Goal: Consume media (video, audio)

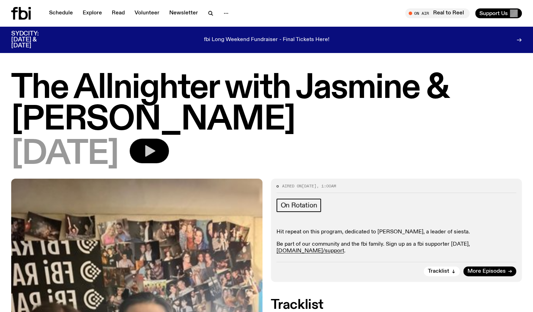
click at [169, 148] on button "button" at bounding box center [149, 150] width 39 height 25
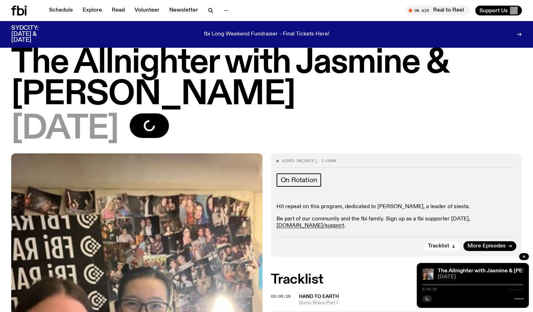
scroll to position [19, 0]
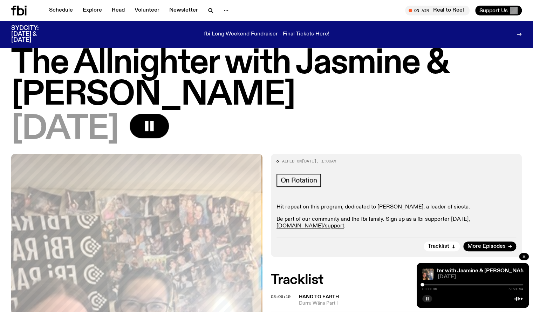
click at [428, 295] on button "button" at bounding box center [427, 298] width 10 height 7
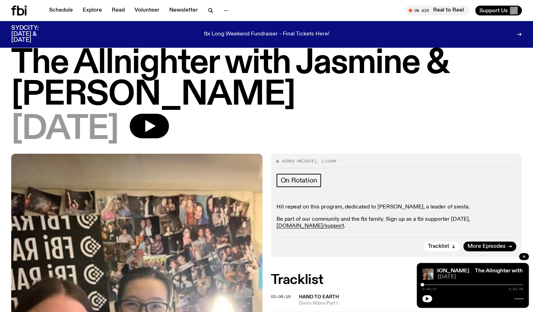
click at [481, 130] on div "[DATE]" at bounding box center [266, 130] width 511 height 32
click at [428, 301] on button "button" at bounding box center [427, 298] width 10 height 7
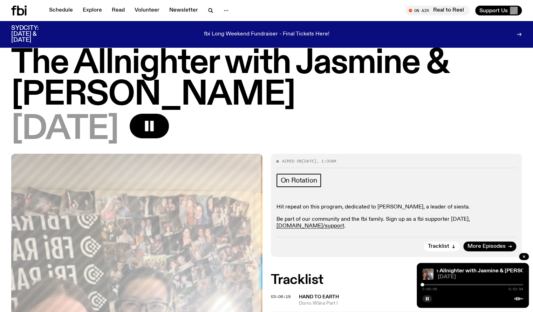
click at [427, 284] on div at bounding box center [472, 284] width 101 height 1
click at [428, 284] on div at bounding box center [429, 285] width 4 height 4
click at [433, 283] on div "0:21:20 5:53:54" at bounding box center [472, 286] width 101 height 8
click at [433, 283] on div "0:21:21 5:53:54" at bounding box center [472, 286] width 101 height 8
click at [433, 285] on div at bounding box center [472, 284] width 101 height 1
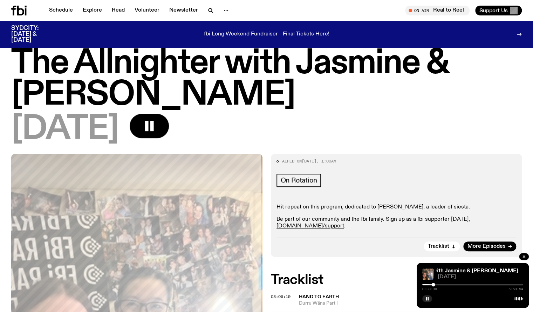
click at [436, 285] on div "0:38:30 5:53:54" at bounding box center [472, 286] width 101 height 8
click at [435, 285] on div "0:38:31 5:53:54" at bounding box center [472, 286] width 101 height 8
click at [435, 285] on div "0:38:32 5:53:54" at bounding box center [472, 286] width 101 height 8
click at [435, 285] on div at bounding box center [435, 285] width 4 height 4
click at [436, 286] on div at bounding box center [436, 285] width 4 height 4
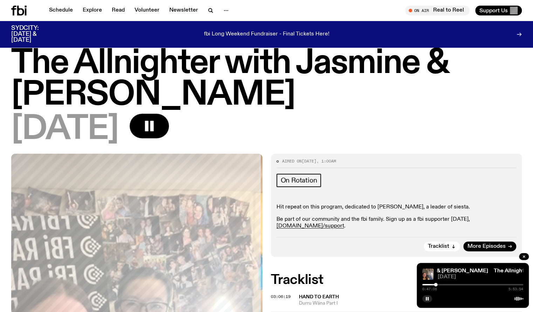
click at [439, 286] on div "0:47:06 5:53:54" at bounding box center [472, 286] width 101 height 8
click at [440, 285] on div "0:47:07 5:53:54" at bounding box center [472, 286] width 101 height 8
click at [441, 284] on div at bounding box center [472, 284] width 101 height 1
click at [444, 284] on div at bounding box center [472, 284] width 101 height 1
click at [447, 284] on div at bounding box center [472, 284] width 101 height 1
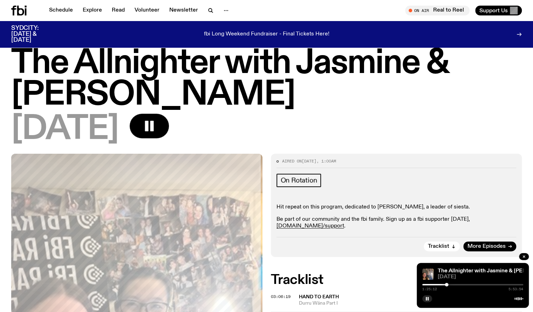
click at [449, 284] on div at bounding box center [472, 284] width 101 height 1
click at [451, 284] on div at bounding box center [472, 284] width 101 height 1
click at [454, 284] on div at bounding box center [472, 284] width 101 height 1
click at [456, 285] on div at bounding box center [472, 284] width 101 height 1
click at [459, 285] on div "1:59:37 5:53:54" at bounding box center [472, 286] width 101 height 8
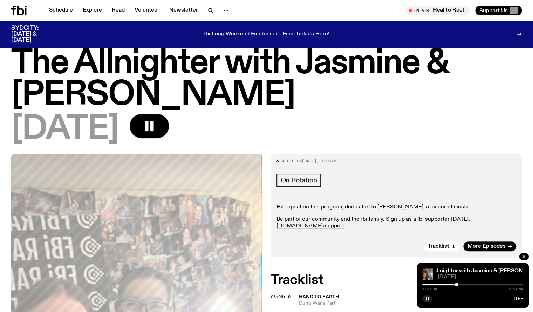
click at [459, 284] on div at bounding box center [472, 284] width 101 height 1
click at [463, 284] on div at bounding box center [472, 284] width 101 height 1
click at [465, 284] on div at bounding box center [472, 284] width 101 height 1
click at [468, 284] on div at bounding box center [472, 284] width 101 height 1
click at [470, 285] on div "2:38:56 5:53:54" at bounding box center [472, 286] width 101 height 8
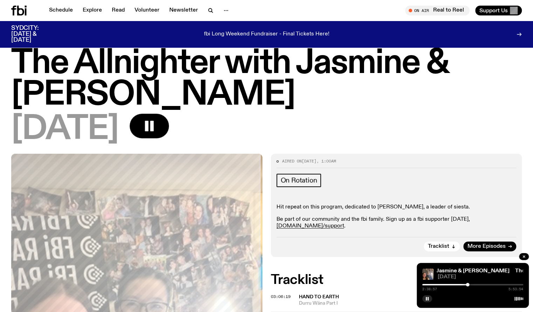
click at [471, 285] on div at bounding box center [472, 284] width 101 height 1
click at [473, 285] on div "2:50:00 5:53:54" at bounding box center [472, 286] width 101 height 8
click at [473, 285] on div at bounding box center [472, 284] width 101 height 1
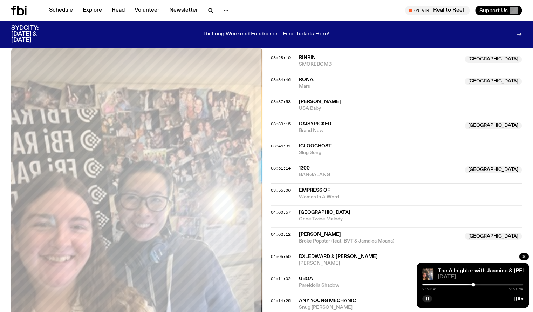
scroll to position [346, 0]
click at [315, 83] on span "Mars" at bounding box center [380, 86] width 162 height 7
click at [291, 78] on div "03:34:46" at bounding box center [285, 80] width 28 height 4
click at [285, 77] on span "03:34:46" at bounding box center [281, 80] width 20 height 6
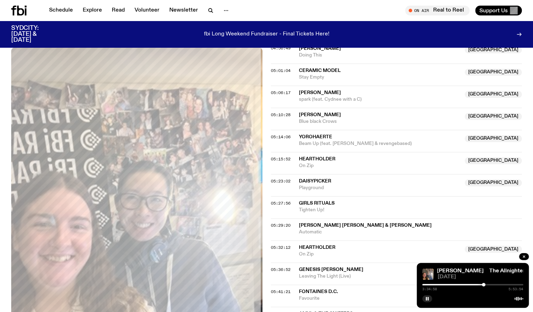
scroll to position [817, 0]
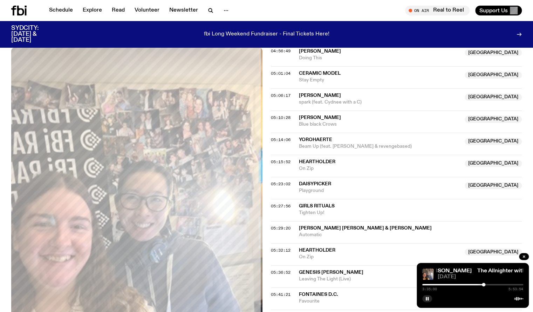
click at [490, 284] on div at bounding box center [472, 284] width 101 height 1
click at [425, 301] on button "button" at bounding box center [427, 298] width 10 height 7
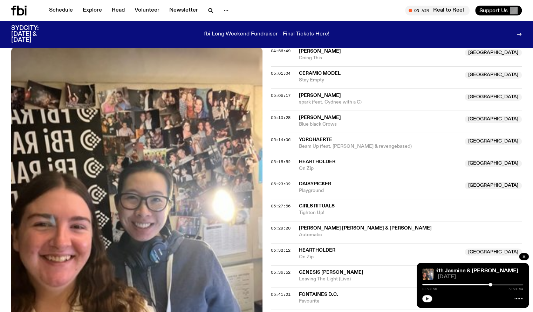
click at [425, 301] on button "button" at bounding box center [427, 298] width 10 height 7
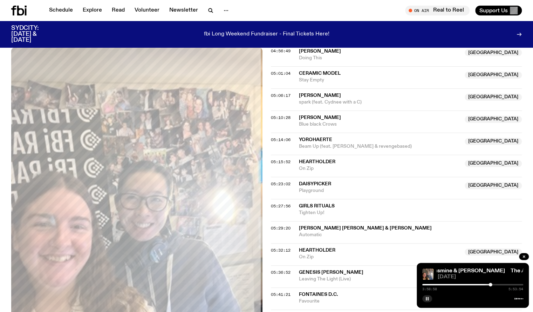
click at [425, 301] on button "button" at bounding box center [427, 298] width 10 height 7
